Goal: Learn about a topic

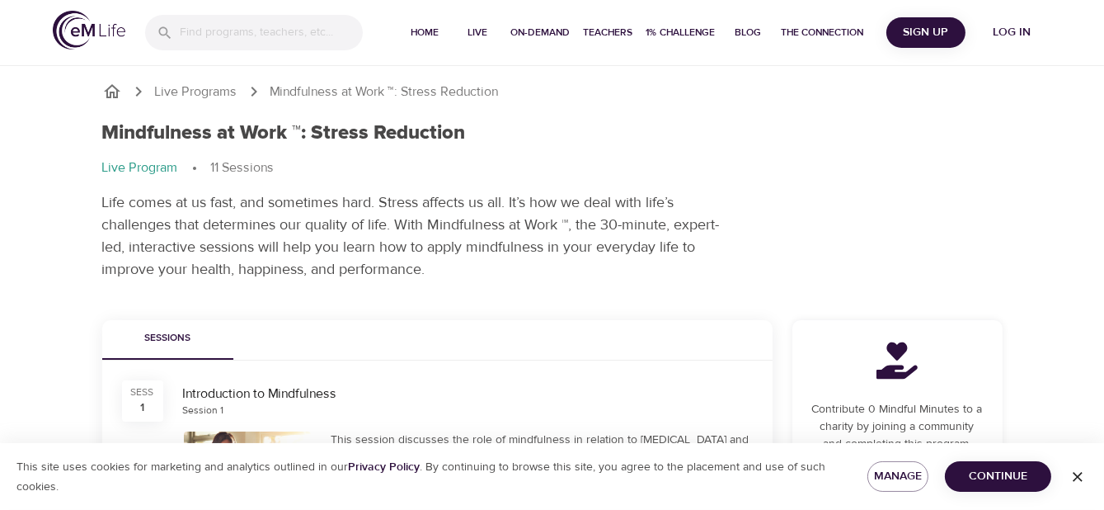
click at [229, 143] on h1 "Mindfulness at Work ™: Stress Reduction" at bounding box center [284, 133] width 364 height 24
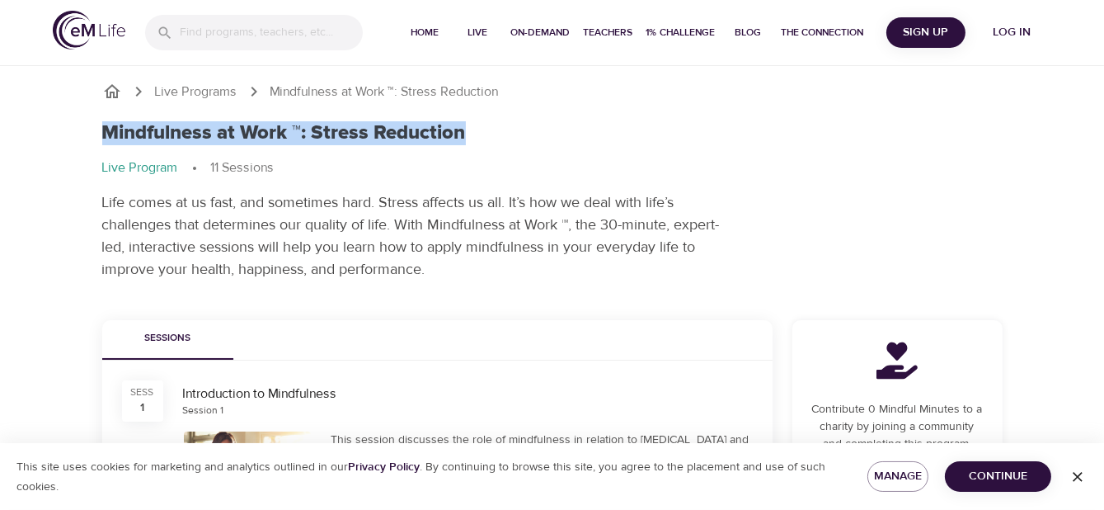
drag, startPoint x: 68, startPoint y: 132, endPoint x: 475, endPoint y: 134, distance: 406.6
copy h1 "Mindfulness at Work ™: Stress Reduction"
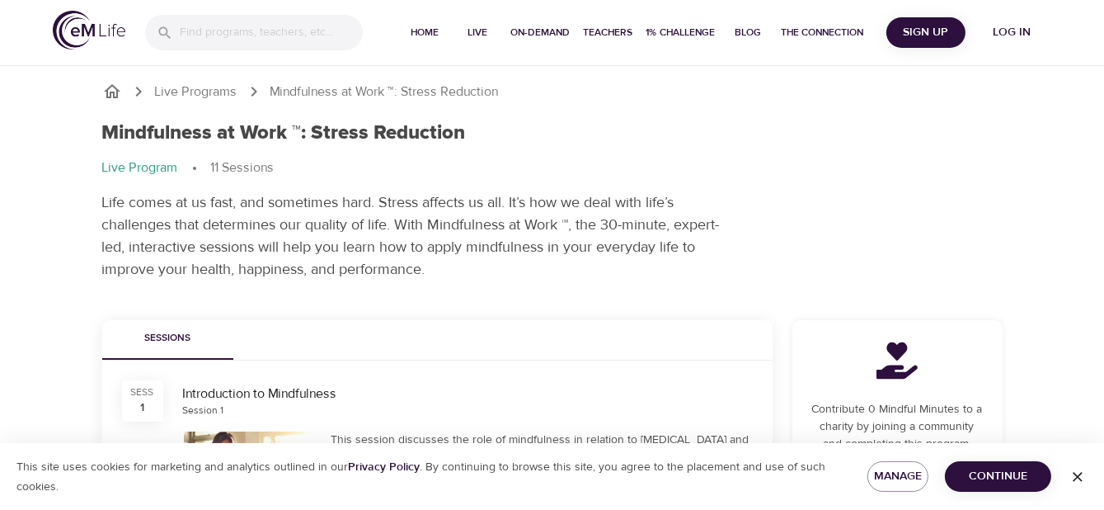
click at [319, 224] on p "Life comes at us fast, and sometimes hard. Stress affects us all. It’s how we d…" at bounding box center [411, 235] width 619 height 89
click at [100, 197] on div "Mindfulness at Work ™: Stress Reduction Live Program 11 Sessions Life comes at …" at bounding box center [552, 200] width 920 height 179
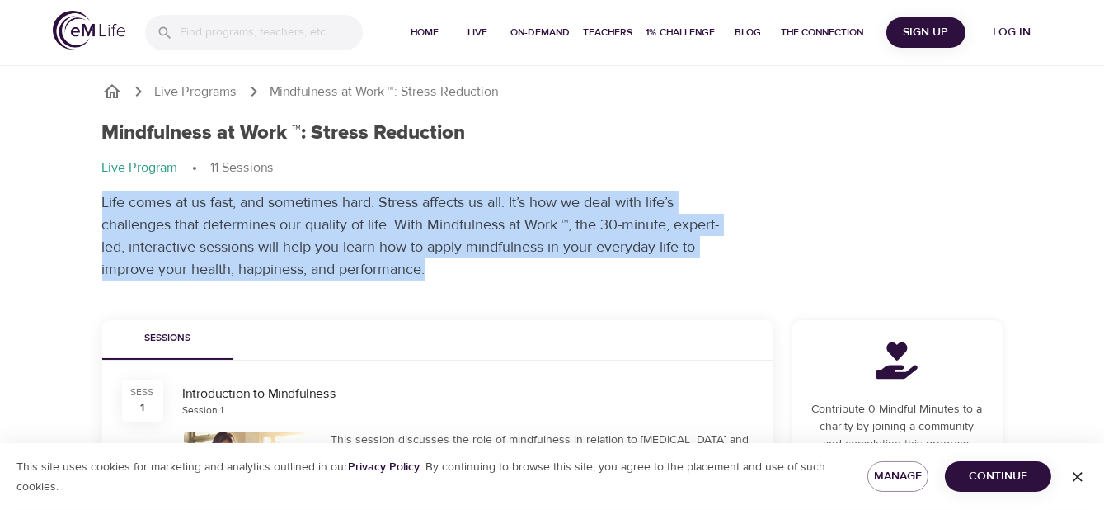
drag, startPoint x: 103, startPoint y: 199, endPoint x: 480, endPoint y: 267, distance: 383.1
click at [480, 267] on p "Life comes at us fast, and sometimes hard. Stress affects us all. It’s how we d…" at bounding box center [411, 235] width 619 height 89
copy p "Life comes at us fast, and sometimes hard. Stress affects us all. It’s how we d…"
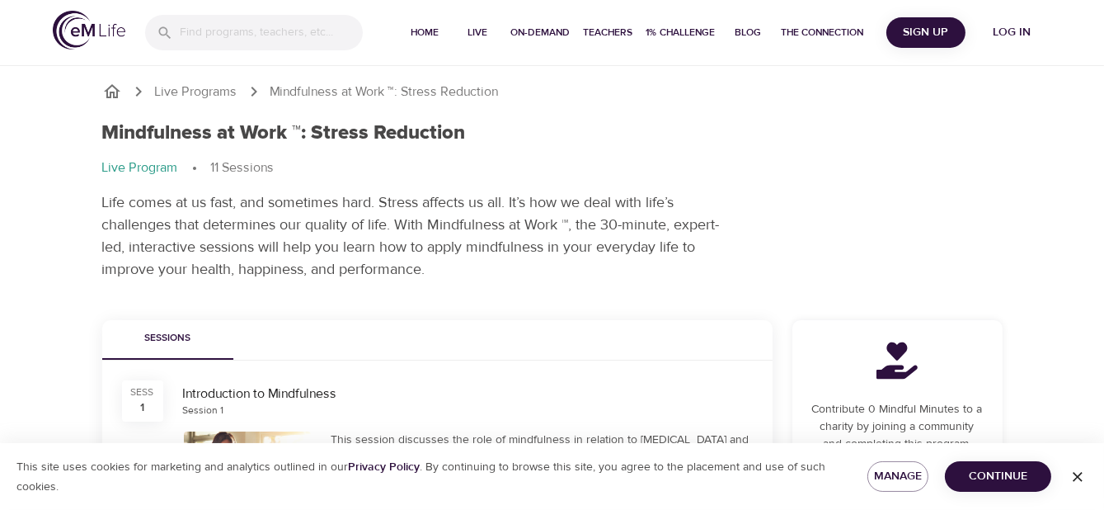
click at [629, 113] on div "Mindfulness at Work ™: Stress Reduction Live Program 11 Sessions Life comes at …" at bounding box center [552, 200] width 920 height 179
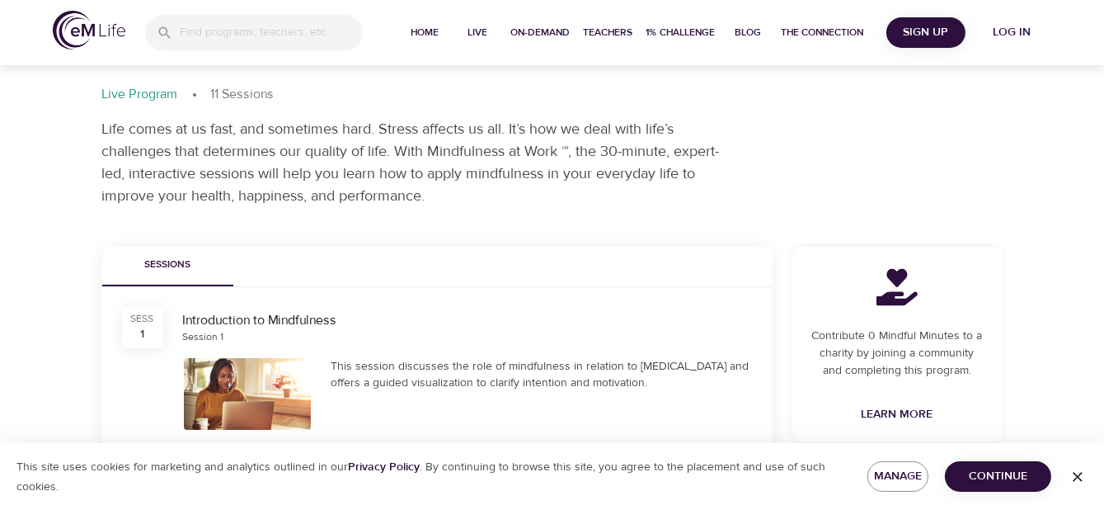
scroll to position [247, 0]
